Goal: Navigation & Orientation: Understand site structure

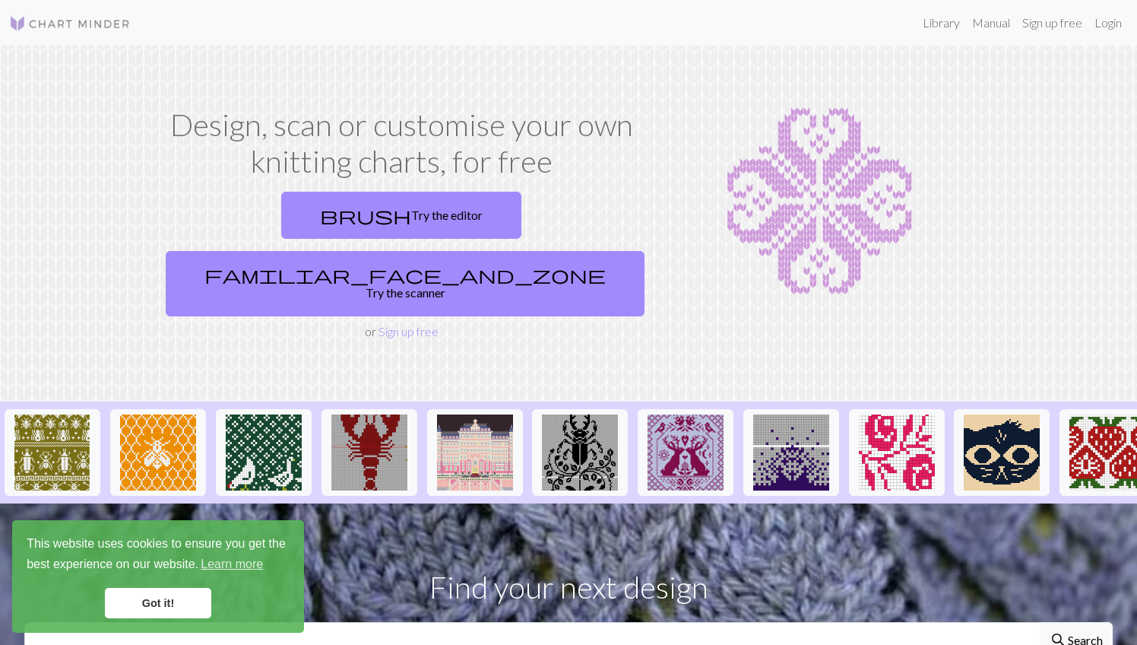
click at [176, 601] on link "Got it!" at bounding box center [158, 603] width 106 height 30
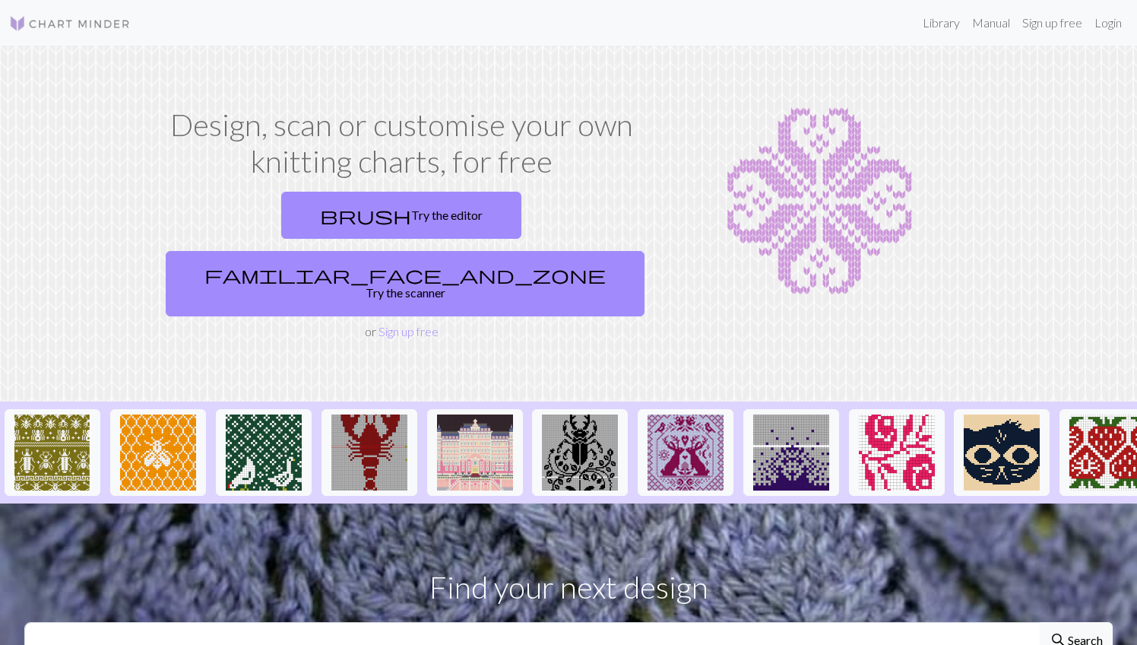
click at [95, 23] on img at bounding box center [70, 23] width 122 height 18
click at [985, 22] on link "Manual" at bounding box center [991, 23] width 50 height 30
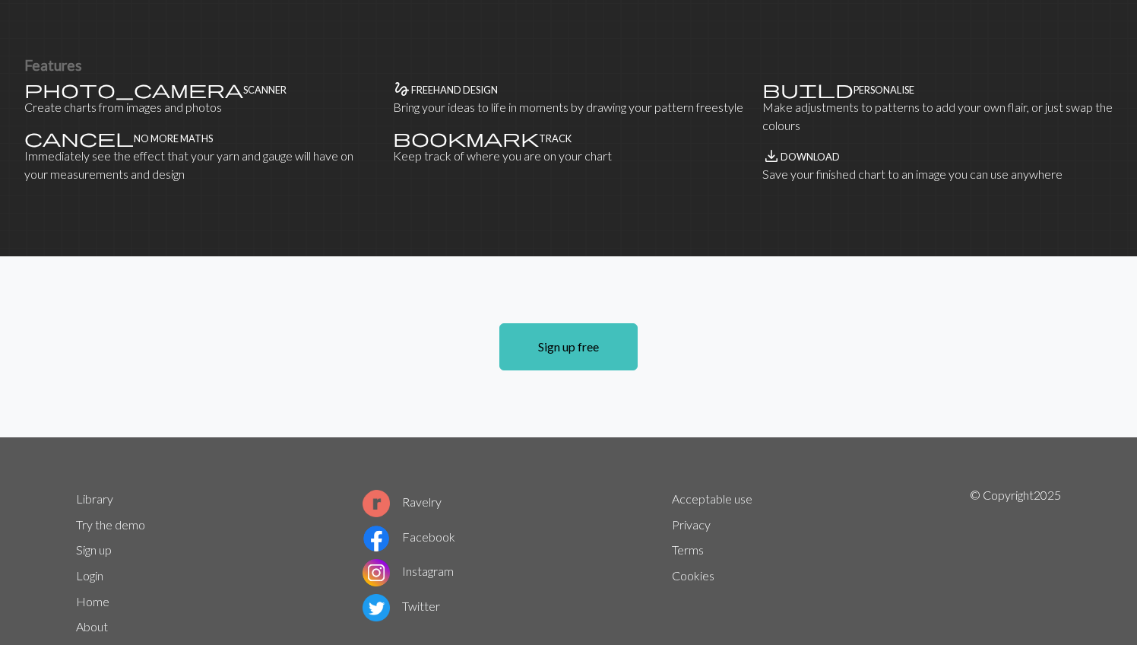
scroll to position [959, 0]
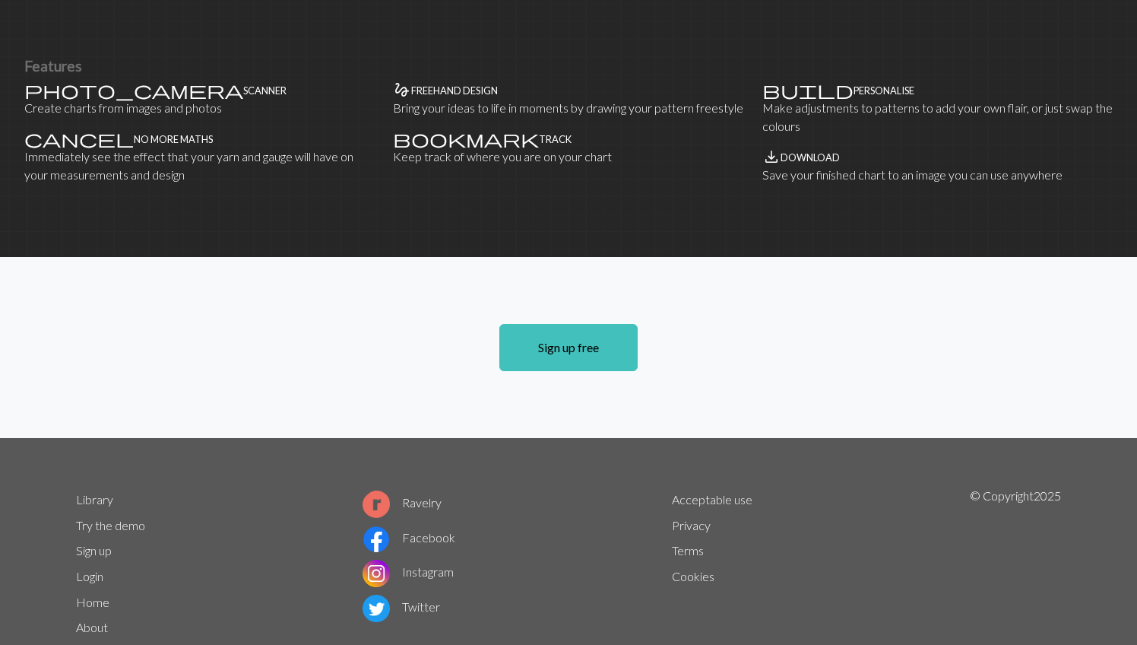
click at [96, 620] on link "About" at bounding box center [92, 627] width 32 height 14
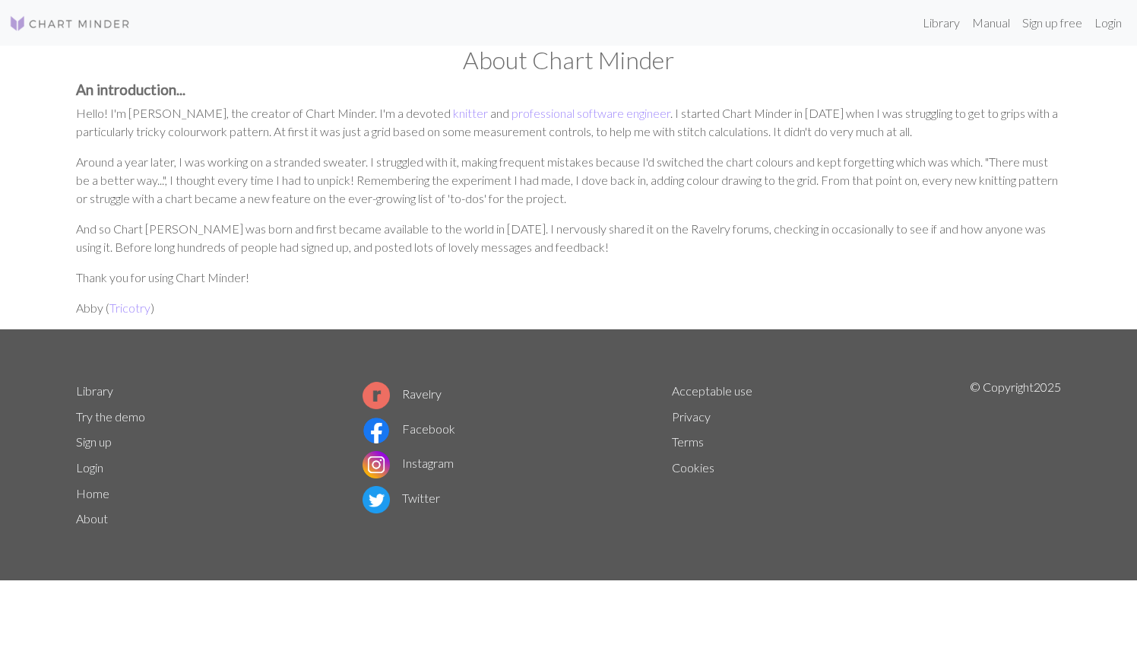
click at [423, 497] on link "Twitter" at bounding box center [402, 497] width 78 height 14
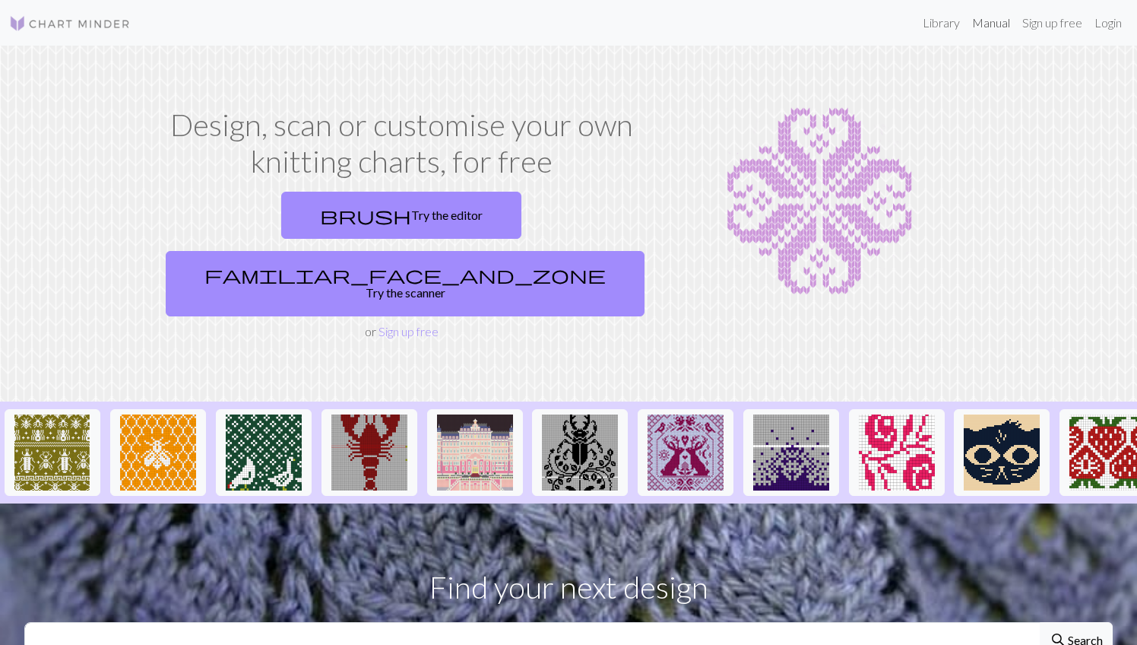
click at [989, 22] on link "Manual" at bounding box center [991, 23] width 50 height 30
click at [935, 23] on link "Library" at bounding box center [941, 23] width 49 height 30
